Goal: Task Accomplishment & Management: Use online tool/utility

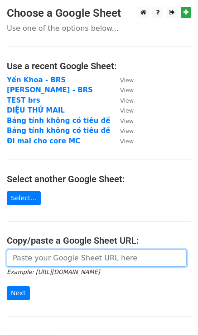
click at [39, 264] on input "url" at bounding box center [97, 258] width 180 height 17
paste input "https://docs.google.com/spreadsheets/d/1iB0kElvefRcKkA5zhTSELCyFJ3lVcLrjom9GdTS…"
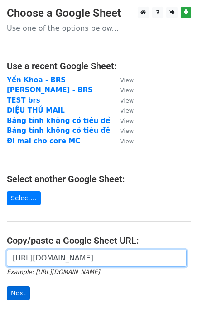
type input "https://docs.google.com/spreadsheets/d/1iB0kElvefRcKkA5zhTSELCyFJ3lVcLrjom9GdTS…"
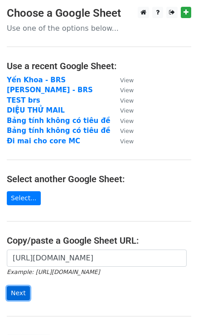
scroll to position [0, 0]
click at [18, 291] on input "Next" at bounding box center [18, 293] width 23 height 14
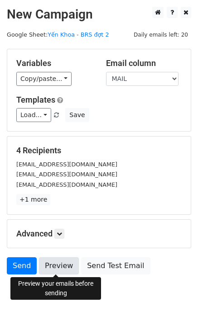
click at [49, 268] on link "Preview" at bounding box center [59, 265] width 40 height 17
click at [62, 271] on link "Preview" at bounding box center [59, 265] width 40 height 17
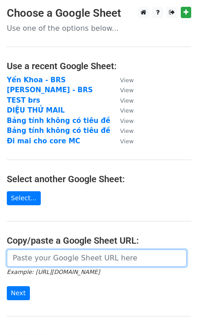
click at [84, 252] on input "url" at bounding box center [97, 258] width 180 height 17
paste input "[URL][DOMAIN_NAME]"
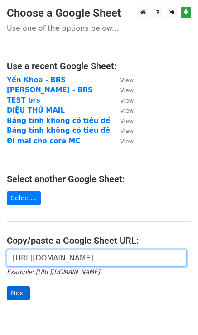
type input "[URL][DOMAIN_NAME]"
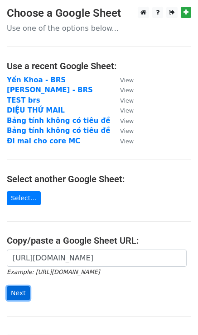
scroll to position [0, 0]
click at [21, 294] on input "Next" at bounding box center [18, 293] width 23 height 14
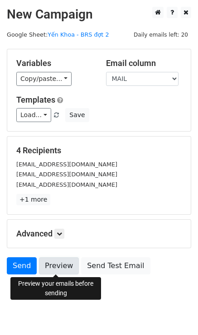
click at [64, 266] on link "Preview" at bounding box center [59, 265] width 40 height 17
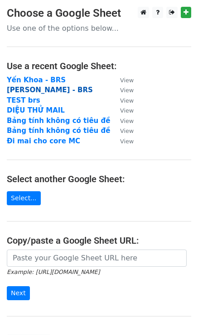
click at [45, 91] on strong "[PERSON_NAME] - BRS" at bounding box center [50, 90] width 86 height 8
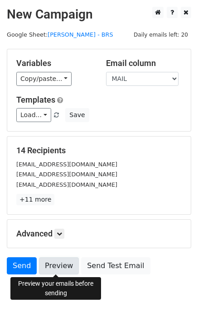
click at [61, 266] on link "Preview" at bounding box center [59, 265] width 40 height 17
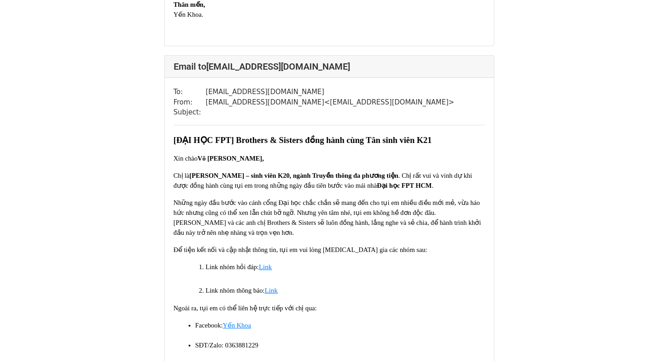
scroll to position [1044, 0]
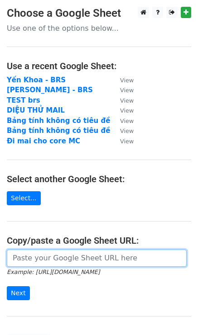
click at [41, 264] on input "url" at bounding box center [97, 258] width 180 height 17
paste input "https://docs.google.com/spreadsheets/d/1iB0kElvefRcKkA5zhTSELCyFJ3lVcLrjom9GdTS…"
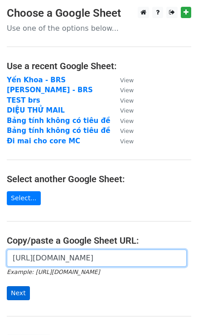
type input "https://docs.google.com/spreadsheets/d/1iB0kElvefRcKkA5zhTSELCyFJ3lVcLrjom9GdTS…"
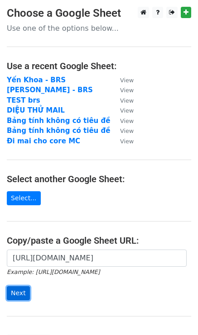
click at [18, 291] on input "Next" at bounding box center [18, 293] width 23 height 14
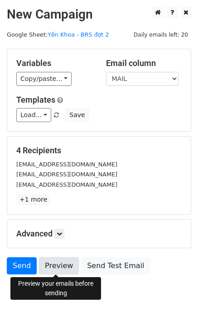
click at [57, 266] on link "Preview" at bounding box center [59, 265] width 40 height 17
click at [49, 267] on link "Preview" at bounding box center [59, 265] width 40 height 17
click at [60, 269] on link "Preview" at bounding box center [59, 265] width 40 height 17
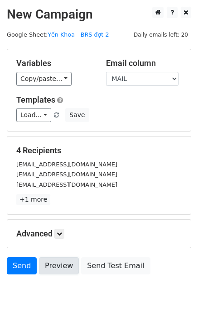
click at [60, 268] on link "Preview" at bounding box center [59, 265] width 40 height 17
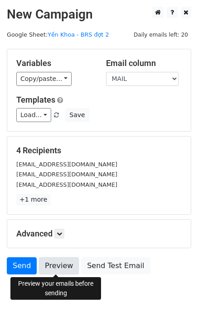
click at [57, 262] on link "Preview" at bounding box center [59, 265] width 40 height 17
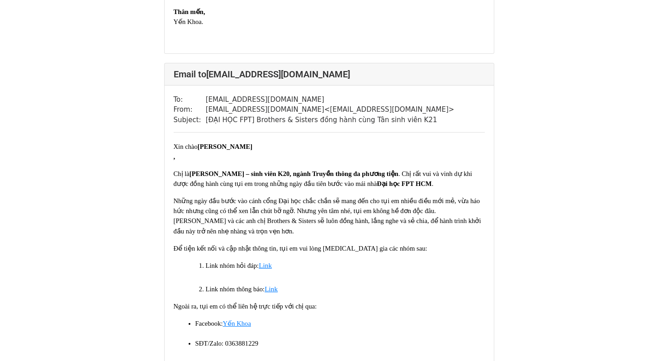
scroll to position [1167, 0]
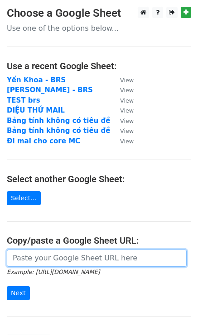
click at [54, 260] on input "url" at bounding box center [97, 258] width 180 height 17
paste input "https://docs.google.com/spreadsheets/d/1iB0kElvefRcKkA5zhTSELCyFJ3lVcLrjom9GdTS…"
type input "https://docs.google.com/spreadsheets/d/1iB0kElvefRcKkA5zhTSELCyFJ3lVcLrjom9GdTS…"
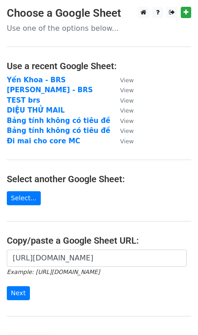
scroll to position [0, 0]
click at [19, 293] on input "Next" at bounding box center [18, 293] width 23 height 14
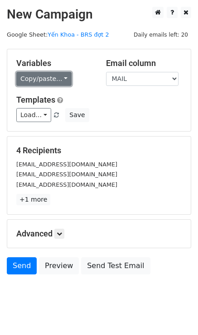
click at [44, 80] on link "Copy/paste..." at bounding box center [43, 79] width 55 height 14
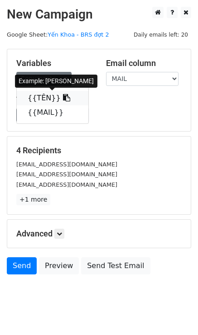
click at [46, 100] on link "{{TÊN}}" at bounding box center [52, 98] width 71 height 14
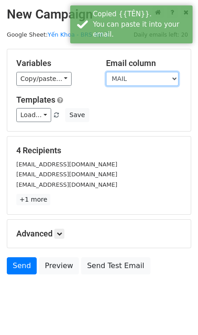
click at [124, 81] on select "TÊN MAIL" at bounding box center [142, 79] width 72 height 14
click at [106, 72] on select "TÊN MAIL" at bounding box center [142, 79] width 72 height 14
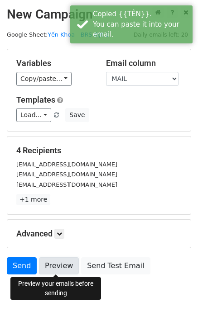
click at [52, 263] on link "Preview" at bounding box center [59, 265] width 40 height 17
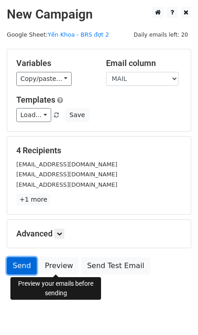
click at [16, 266] on link "Send" at bounding box center [22, 265] width 30 height 17
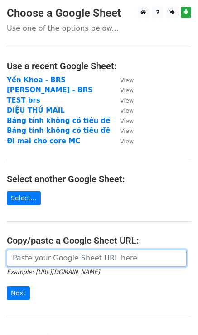
click at [23, 256] on input "url" at bounding box center [97, 258] width 180 height 17
paste input "[URL][DOMAIN_NAME]"
type input "[URL][DOMAIN_NAME]"
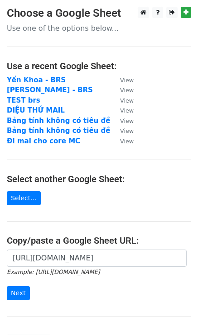
click at [49, 290] on form "[URL][DOMAIN_NAME] Example: [URL][DOMAIN_NAME] Next" at bounding box center [99, 275] width 184 height 51
click at [14, 292] on input "Next" at bounding box center [18, 293] width 23 height 14
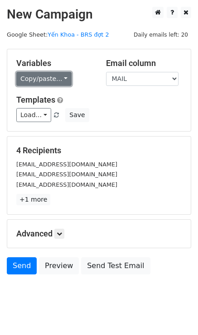
click at [36, 80] on link "Copy/paste..." at bounding box center [43, 79] width 55 height 14
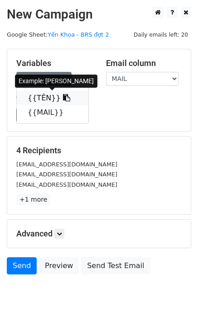
click at [46, 98] on link "{{TÊN}}" at bounding box center [52, 98] width 71 height 14
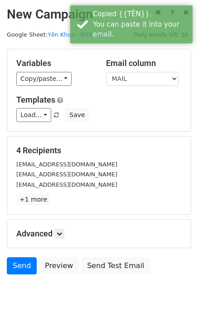
click at [146, 70] on div "Email column TÊN MAIL" at bounding box center [144, 72] width 90 height 28
click at [140, 75] on select "TÊN MAIL" at bounding box center [142, 79] width 72 height 14
click at [106, 72] on select "TÊN MAIL" at bounding box center [142, 79] width 72 height 14
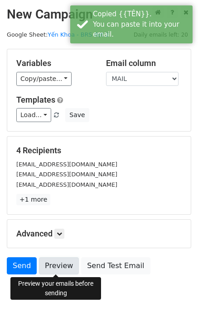
click at [52, 266] on link "Preview" at bounding box center [59, 265] width 40 height 17
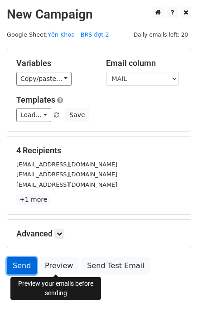
click at [19, 265] on link "Send" at bounding box center [22, 265] width 30 height 17
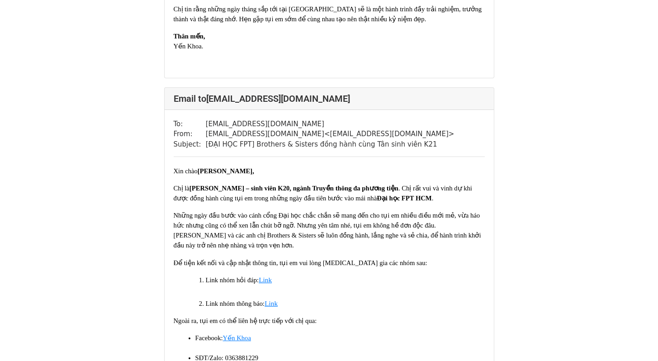
scroll to position [1263, 0]
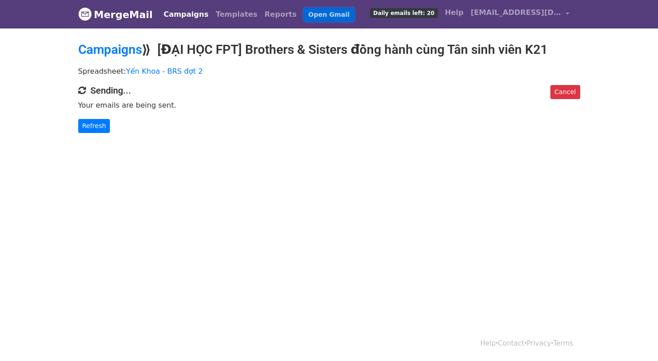
click at [309, 14] on link "Open Gmail" at bounding box center [329, 14] width 50 height 13
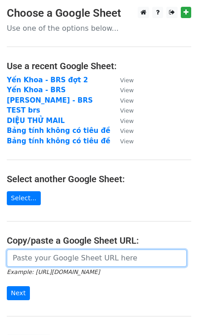
click at [58, 255] on input "url" at bounding box center [97, 258] width 180 height 17
paste input "[ĐẠI HỌC FPT] Brothers & Sisters đồng hành cùng Tân sinh viên K21 Xin chào {{TÊ…"
type input "[ĐẠI HỌC FPT] Brothers & Sisters đồng hành cùng Tân sinh viên K21 Xin chào {{TÊ…"
drag, startPoint x: 180, startPoint y: 259, endPoint x: -89, endPoint y: 251, distance: 269.2
click at [0, 251] on html "Choose a Google Sheet Use one of the options below... Use a recent Google Sheet…" at bounding box center [99, 210] width 198 height 421
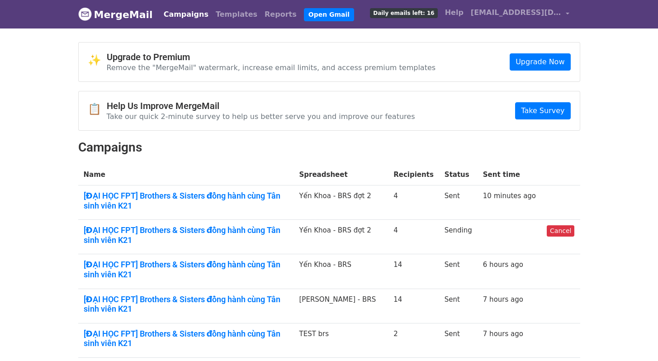
click at [490, 199] on td "10 minutes ago" at bounding box center [510, 202] width 64 height 34
click at [505, 196] on link "10 minutes ago" at bounding box center [509, 196] width 53 height 8
click at [132, 197] on link "[ĐẠI HỌC FPT] Brothers & Sisters đồng hành cùng Tân sinh viên K21" at bounding box center [186, 200] width 205 height 19
click at [238, 195] on link "[ĐẠI HỌC FPT] Brothers & Sisters đồng hành cùng Tân sinh viên K21" at bounding box center [186, 200] width 205 height 19
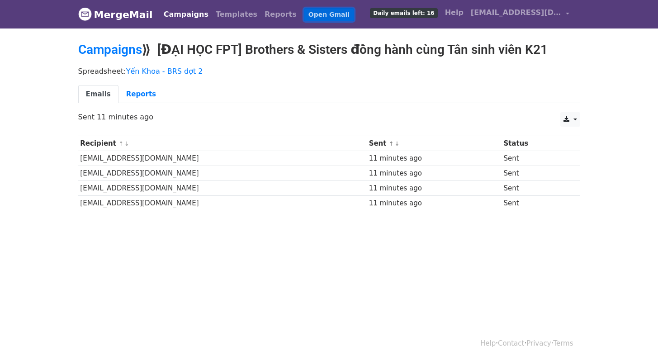
click at [304, 16] on link "Open Gmail" at bounding box center [329, 14] width 50 height 13
click at [304, 14] on link "Open Gmail" at bounding box center [329, 14] width 50 height 13
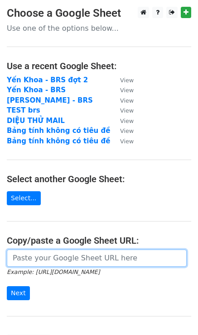
click at [40, 259] on input "url" at bounding box center [97, 258] width 180 height 17
paste input "[URL][DOMAIN_NAME]"
type input "[URL][DOMAIN_NAME]"
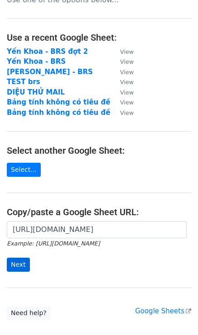
scroll to position [28, 0]
click at [18, 267] on input "Next" at bounding box center [18, 265] width 23 height 14
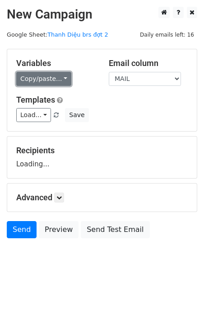
click at [37, 81] on link "Copy/paste..." at bounding box center [43, 79] width 55 height 14
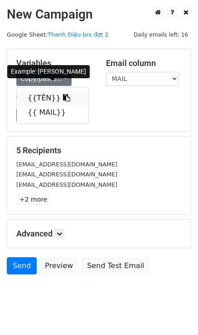
click at [40, 99] on link "{{TÊN}}" at bounding box center [52, 98] width 71 height 14
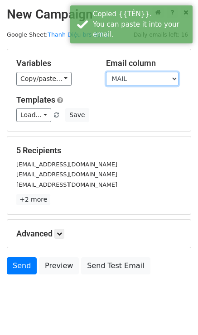
click at [135, 81] on select "TÊN MAIL" at bounding box center [142, 79] width 72 height 14
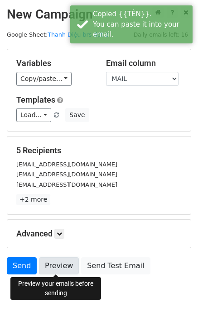
click at [54, 265] on link "Preview" at bounding box center [59, 265] width 40 height 17
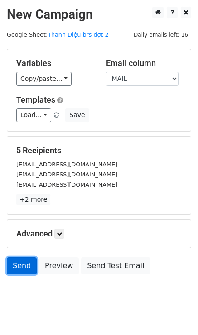
click at [24, 267] on link "Send" at bounding box center [22, 265] width 30 height 17
